Goal: Task Accomplishment & Management: Manage account settings

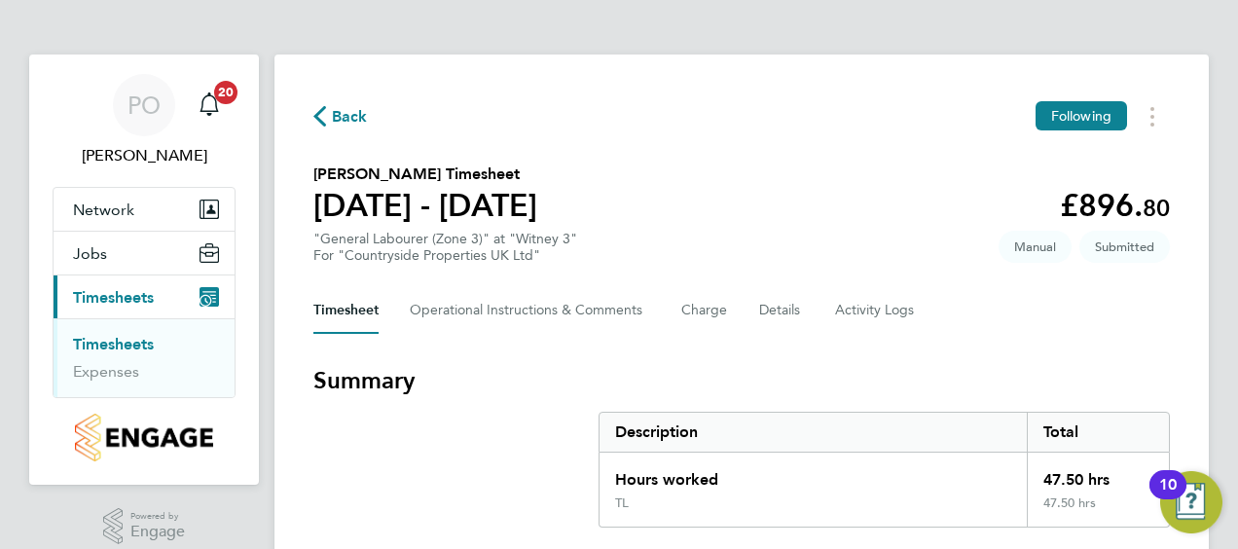
click at [128, 337] on link "Timesheets" at bounding box center [113, 344] width 81 height 18
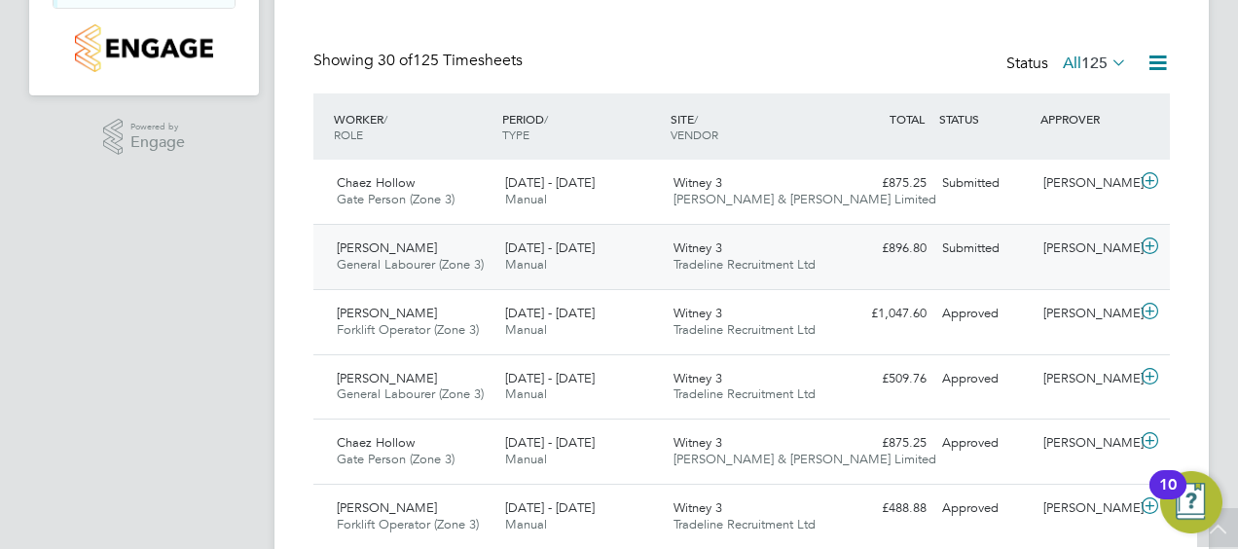
click at [409, 243] on span "[PERSON_NAME]" at bounding box center [387, 247] width 100 height 17
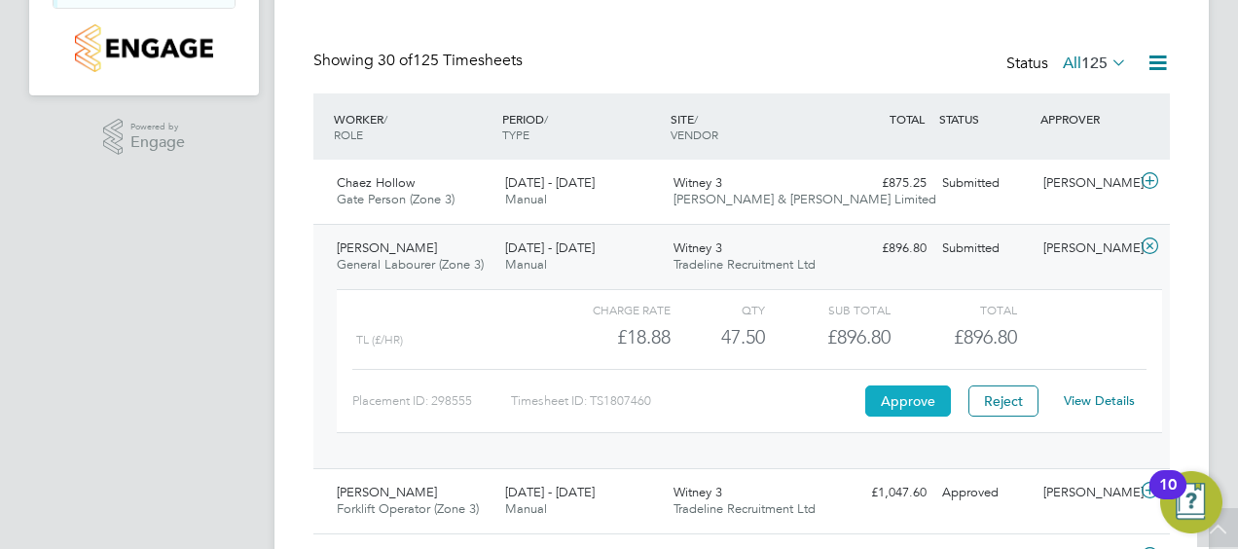
click at [899, 393] on button "Approve" at bounding box center [908, 400] width 86 height 31
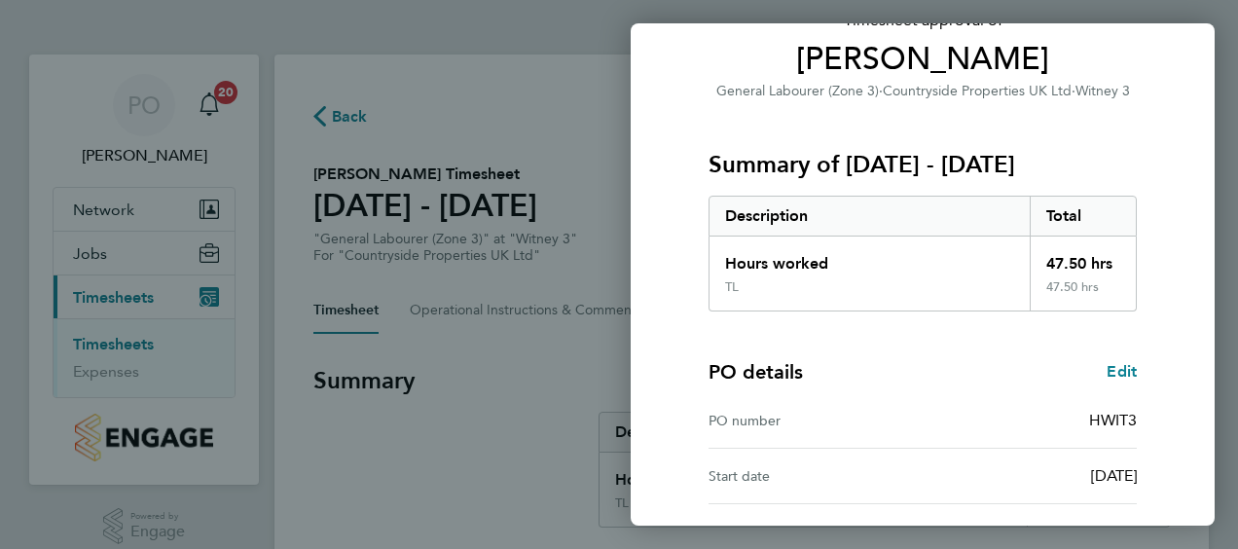
scroll to position [326, 0]
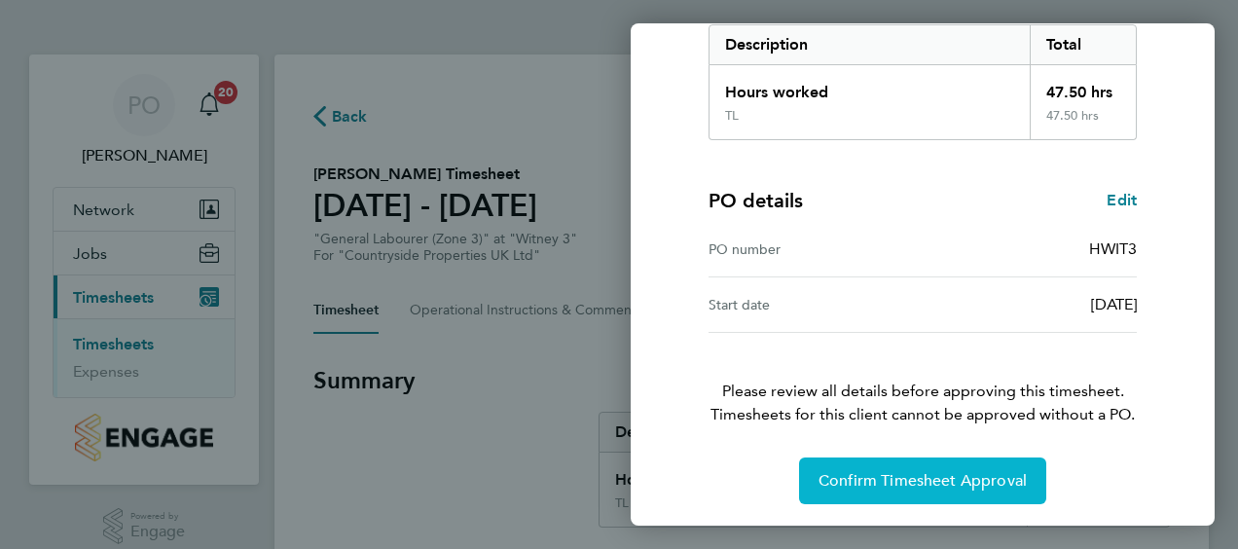
click at [919, 485] on span "Confirm Timesheet Approval" at bounding box center [922, 480] width 208 height 19
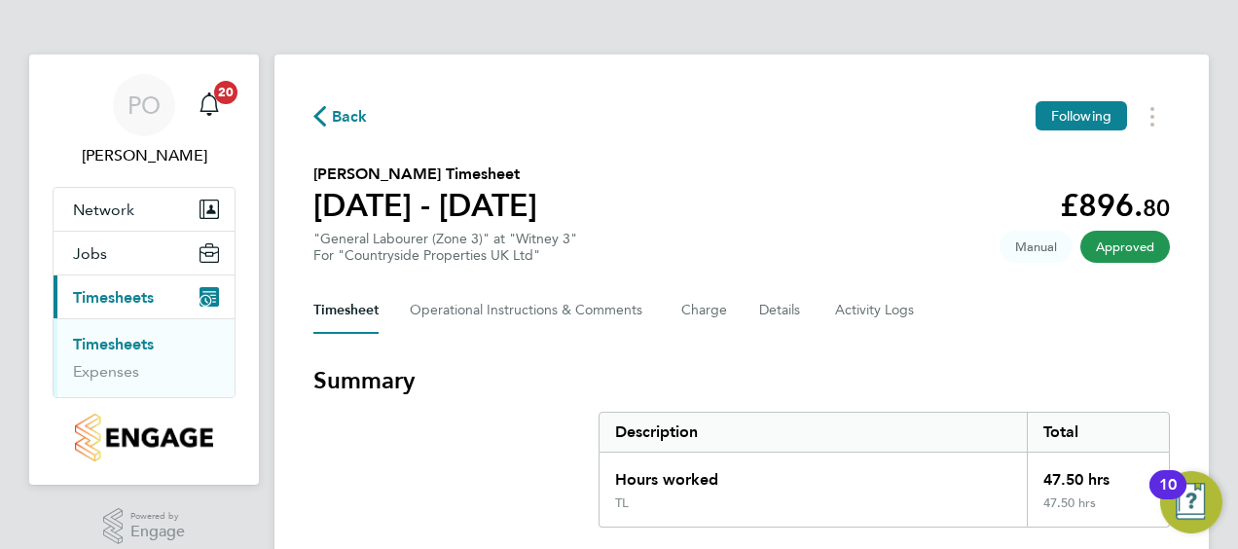
click at [337, 112] on span "Back" at bounding box center [350, 116] width 36 height 23
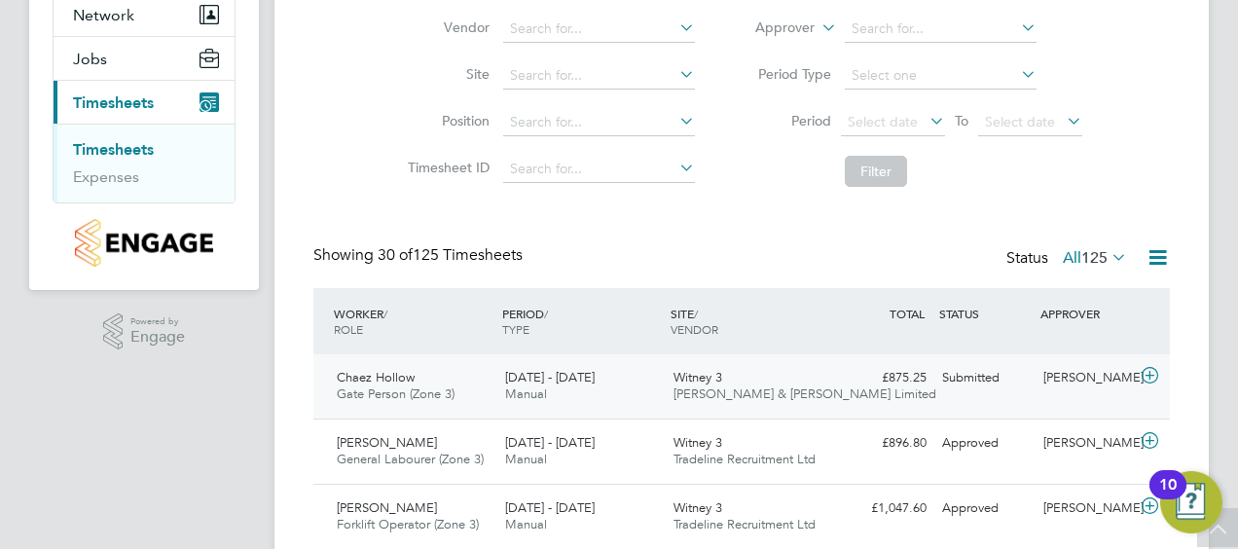
click at [408, 370] on span "Chaez Hollow" at bounding box center [376, 377] width 78 height 17
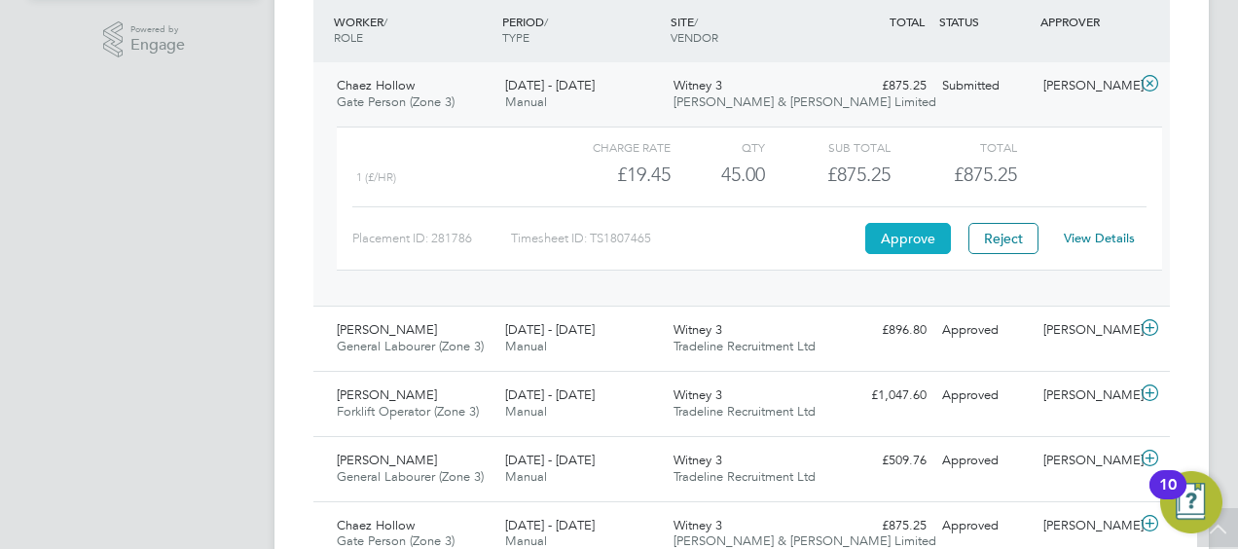
click at [908, 236] on button "Approve" at bounding box center [908, 238] width 86 height 31
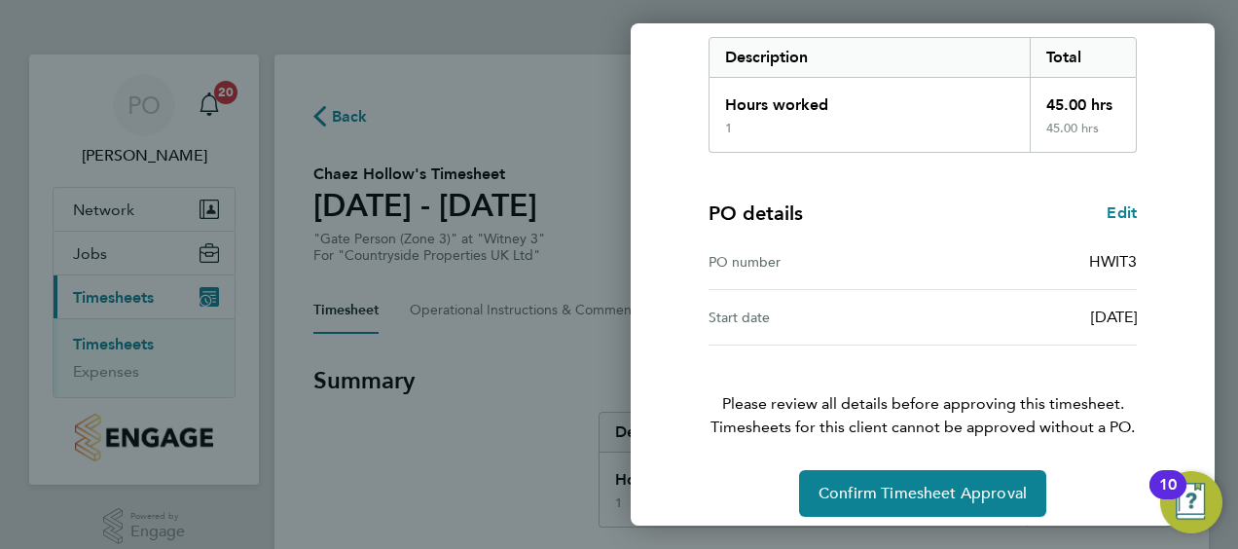
scroll to position [326, 0]
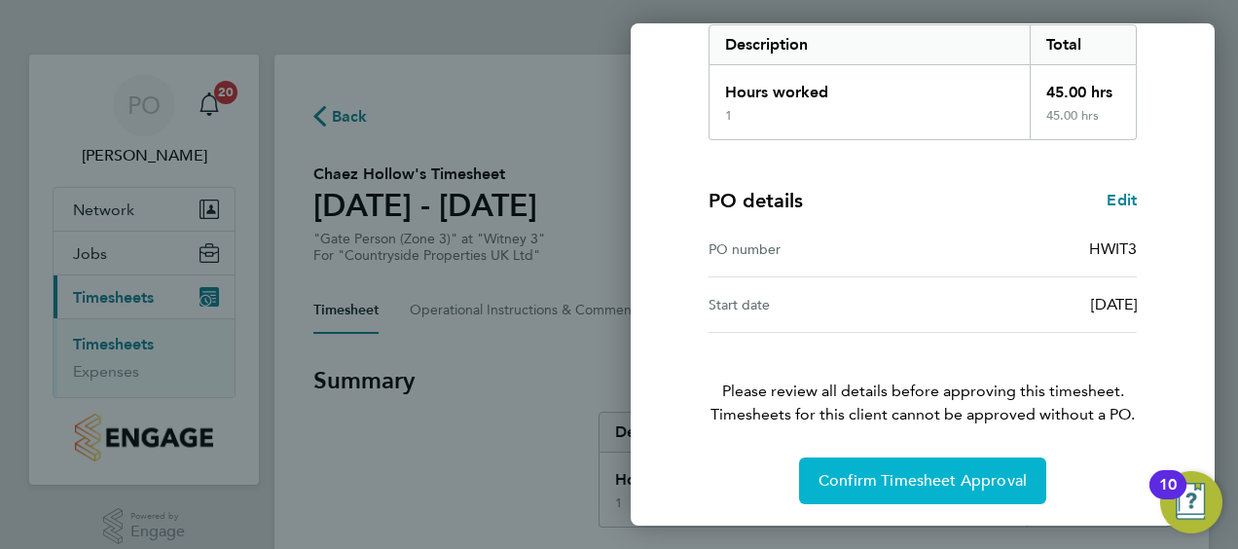
click at [875, 477] on span "Confirm Timesheet Approval" at bounding box center [922, 480] width 208 height 19
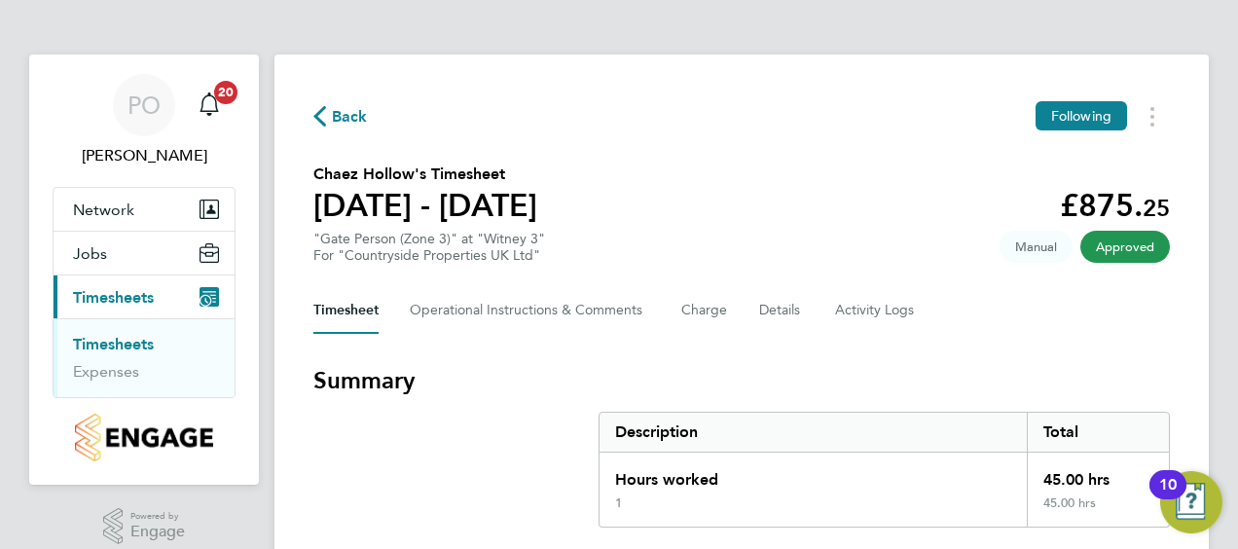
click at [341, 102] on div "Back Following" at bounding box center [741, 116] width 856 height 30
click at [335, 119] on span "Back" at bounding box center [350, 116] width 36 height 23
